Goal: Information Seeking & Learning: Understand process/instructions

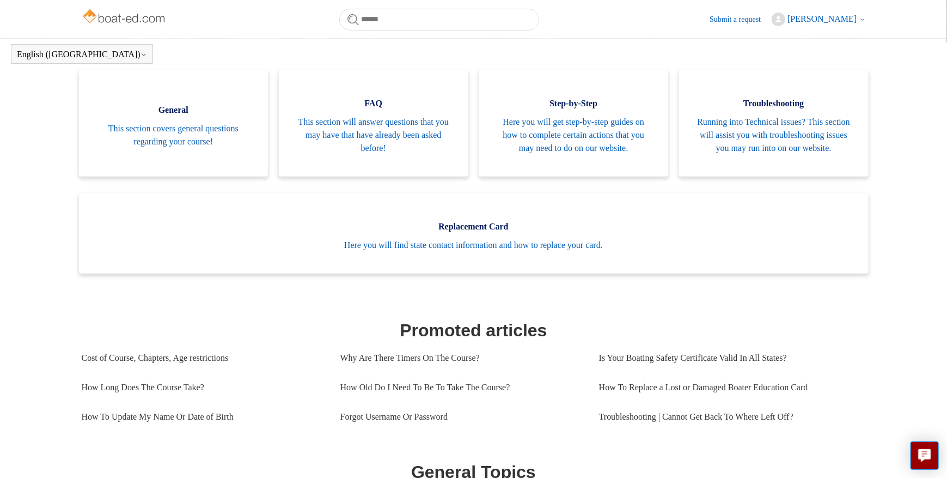
scroll to position [242, 0]
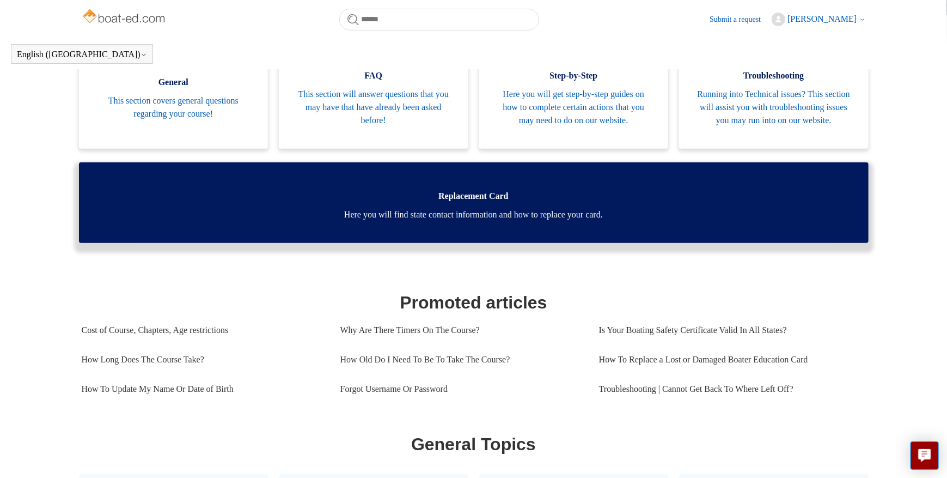
click at [494, 221] on span "Here you will find state contact information and how to replace your card." at bounding box center [473, 214] width 757 height 13
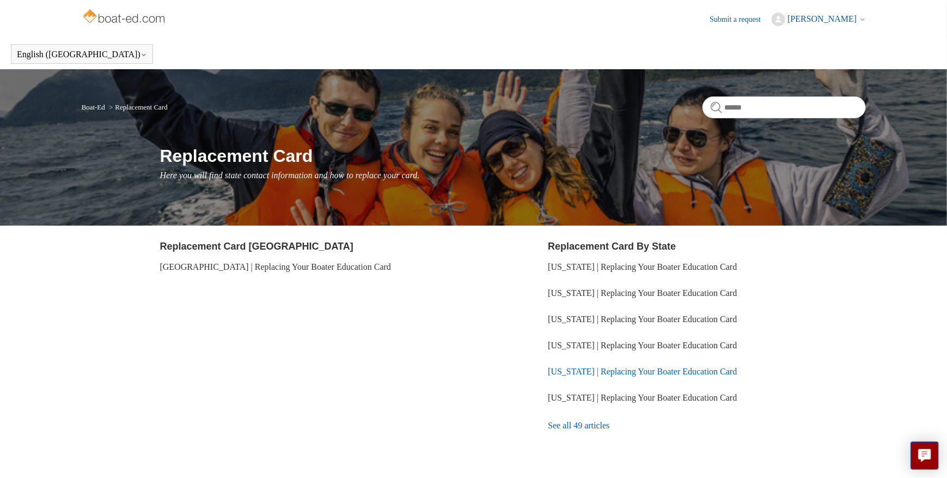
click at [571, 367] on link "[US_STATE] | Replacing Your Boater Education Card" at bounding box center [642, 371] width 189 height 9
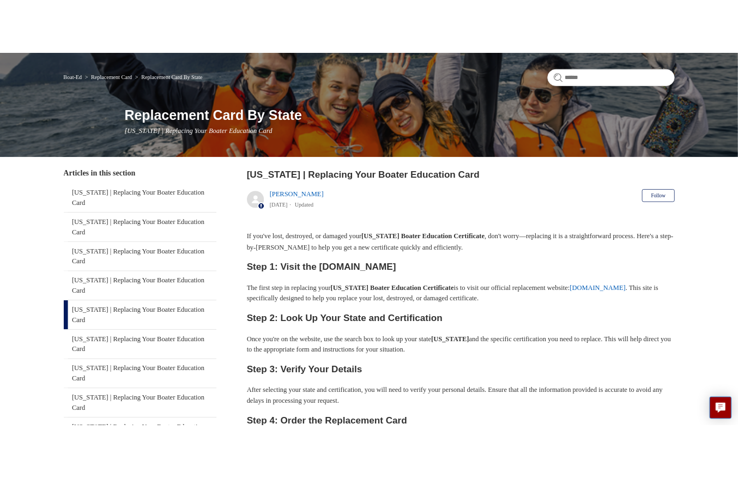
scroll to position [109, 0]
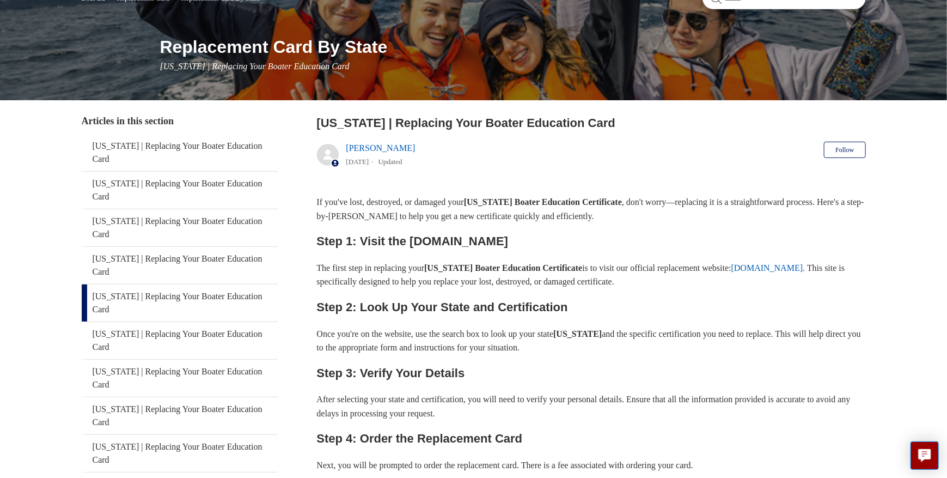
click at [802, 268] on link "ilostmycard.com" at bounding box center [768, 267] width 72 height 9
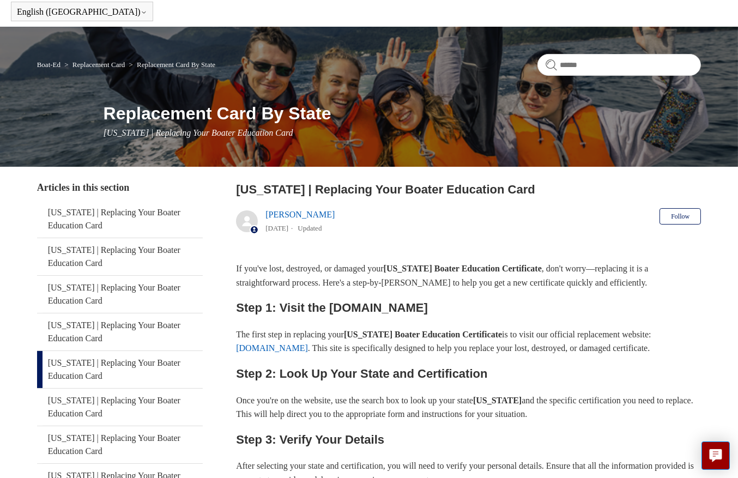
scroll to position [0, 0]
